Goal: Transaction & Acquisition: Download file/media

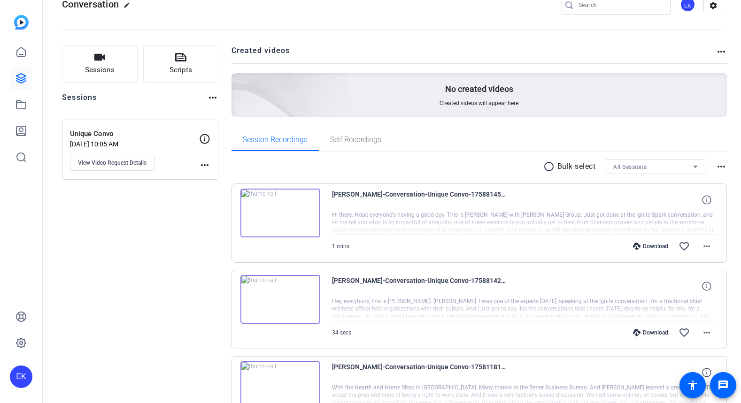
scroll to position [97, 0]
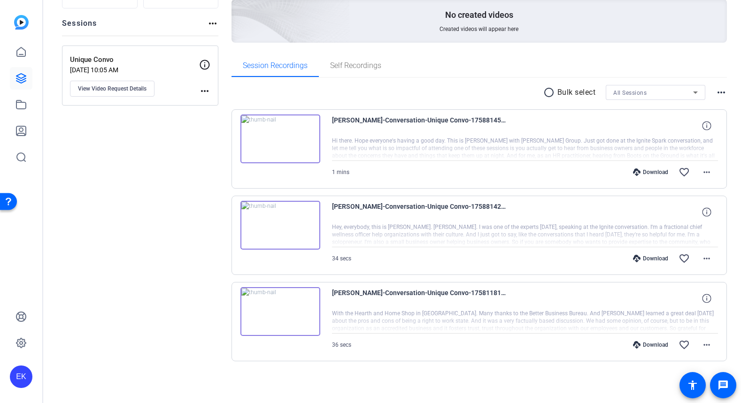
click at [648, 258] on div "Download" at bounding box center [650, 259] width 45 height 8
click at [649, 176] on div "Download" at bounding box center [650, 173] width 45 height 8
click at [708, 171] on span at bounding box center [706, 172] width 23 height 23
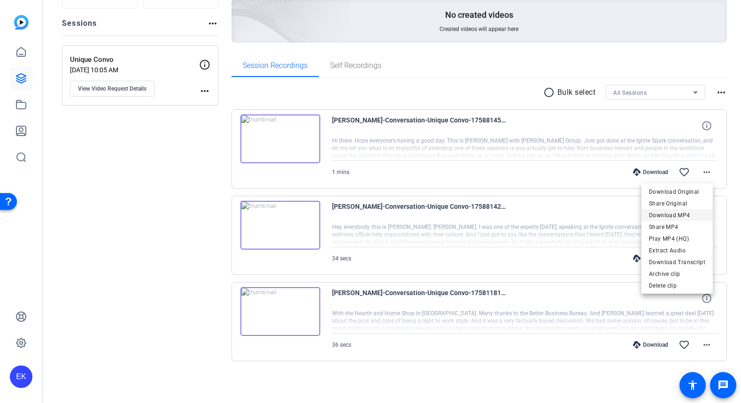
click at [685, 214] on span "Download MP4" at bounding box center [677, 215] width 56 height 11
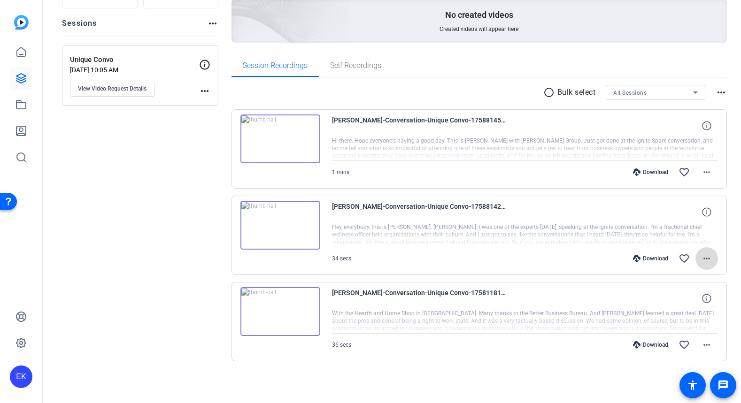
click at [701, 257] on mat-icon "more_horiz" at bounding box center [706, 258] width 11 height 11
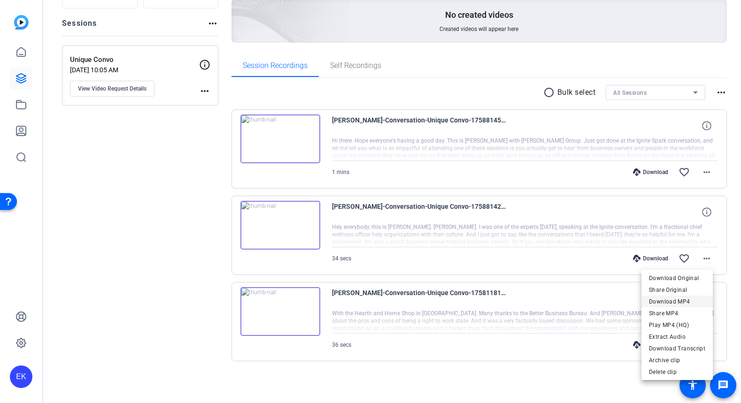
click at [687, 299] on span "Download MP4" at bounding box center [677, 301] width 56 height 11
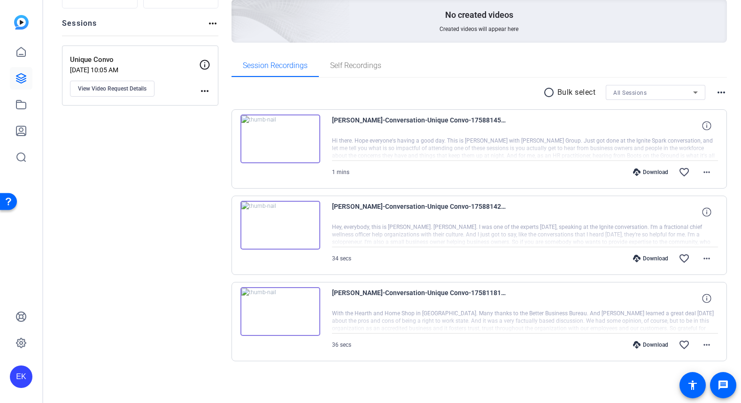
click at [184, 81] on div "Unique Convo Sep 17, 2025 @ 10:05 AM View Video Request Details" at bounding box center [134, 75] width 129 height 42
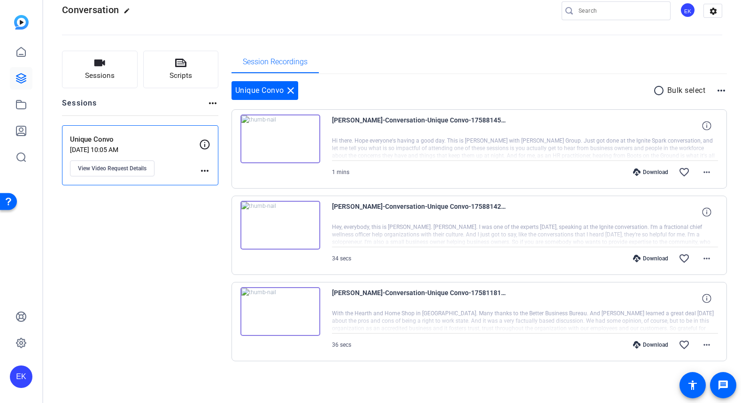
scroll to position [17, 0]
